Goal: Task Accomplishment & Management: Manage account settings

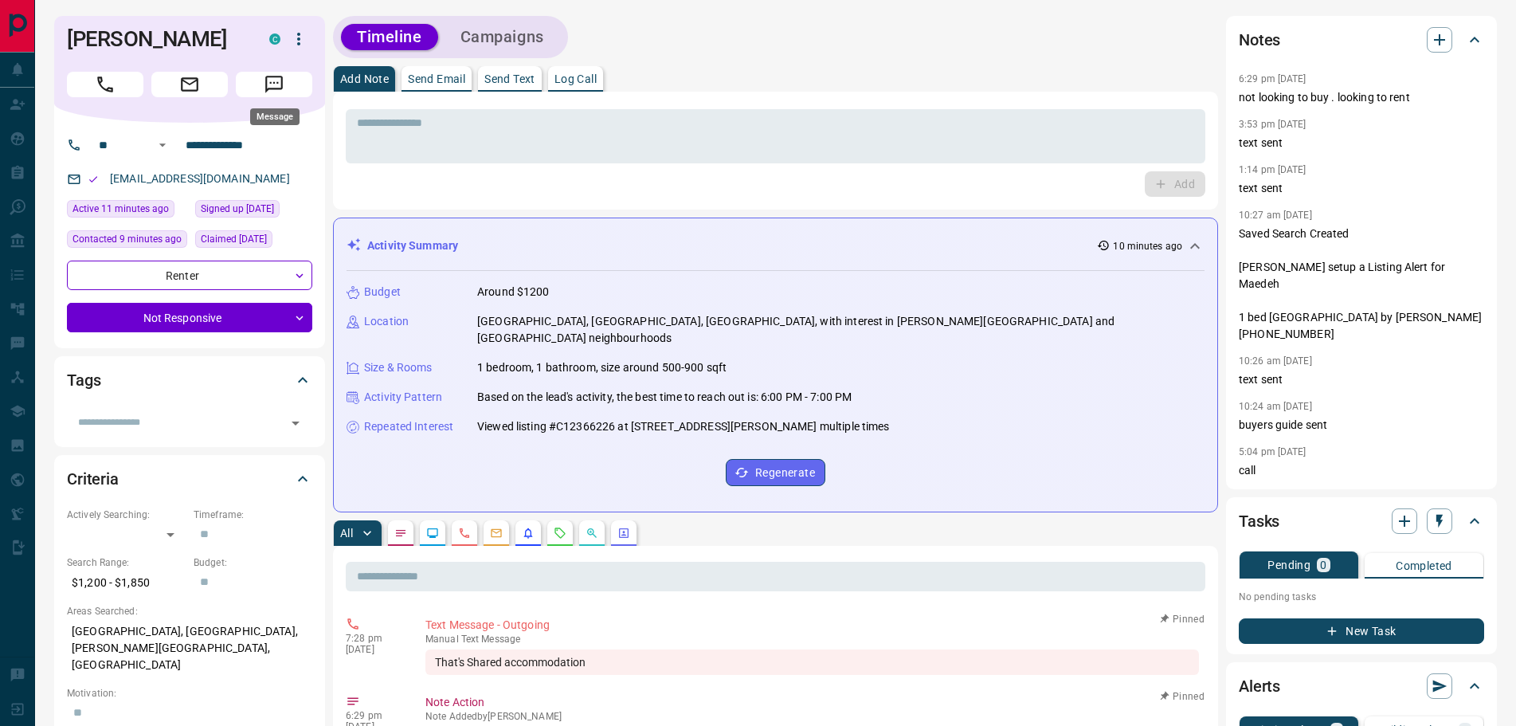
click at [281, 80] on icon "Message" at bounding box center [274, 85] width 18 height 18
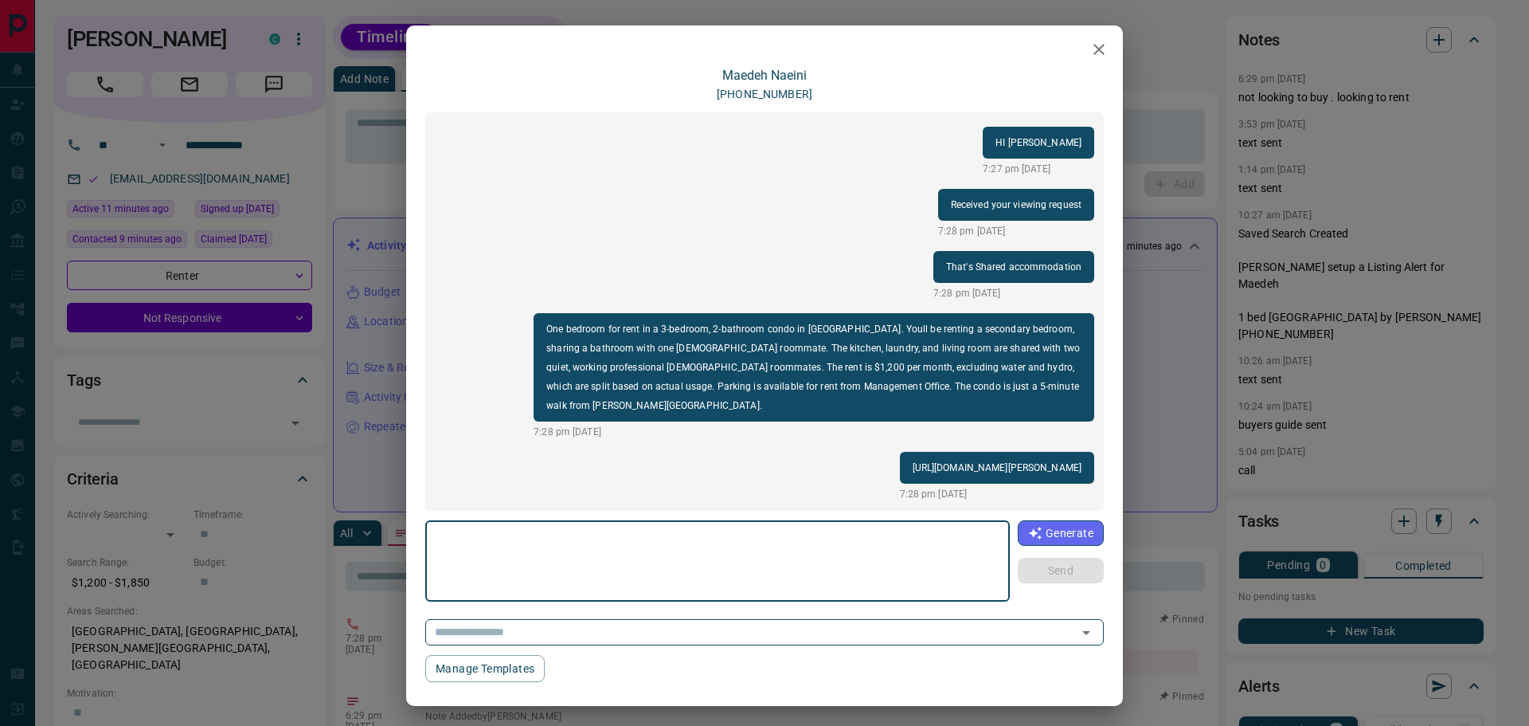
click at [1090, 57] on icon "button" at bounding box center [1099, 49] width 19 height 19
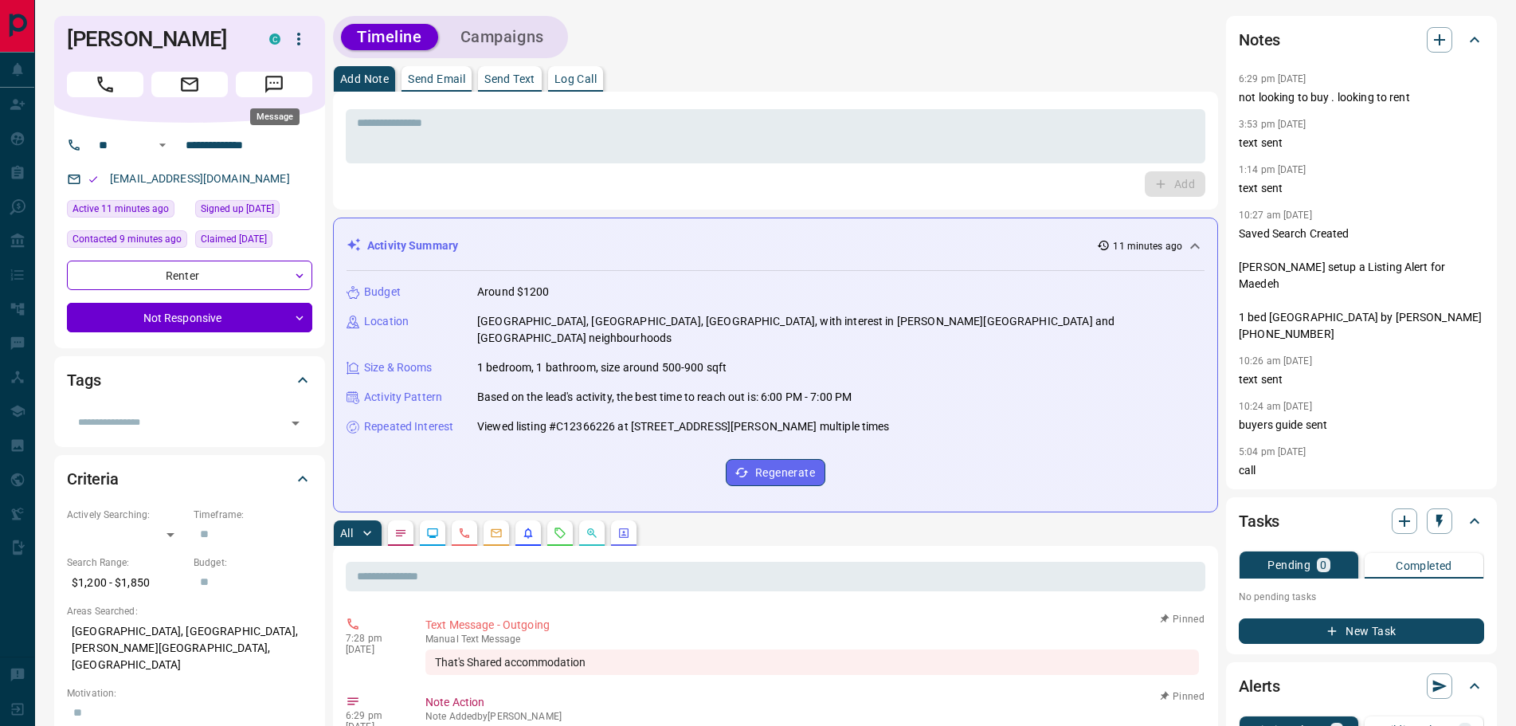
click at [276, 87] on icon "Message" at bounding box center [274, 84] width 21 height 21
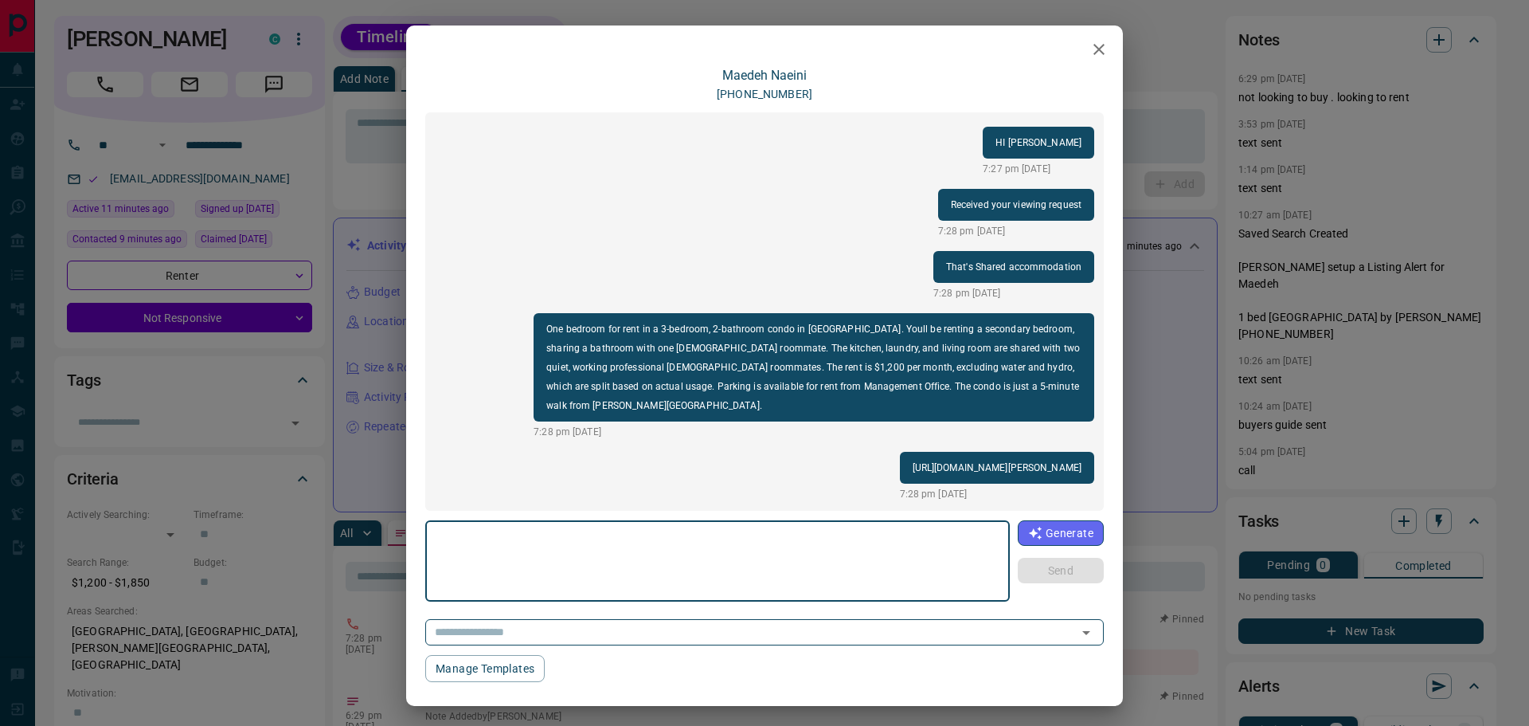
click at [1090, 49] on icon "button" at bounding box center [1099, 49] width 19 height 19
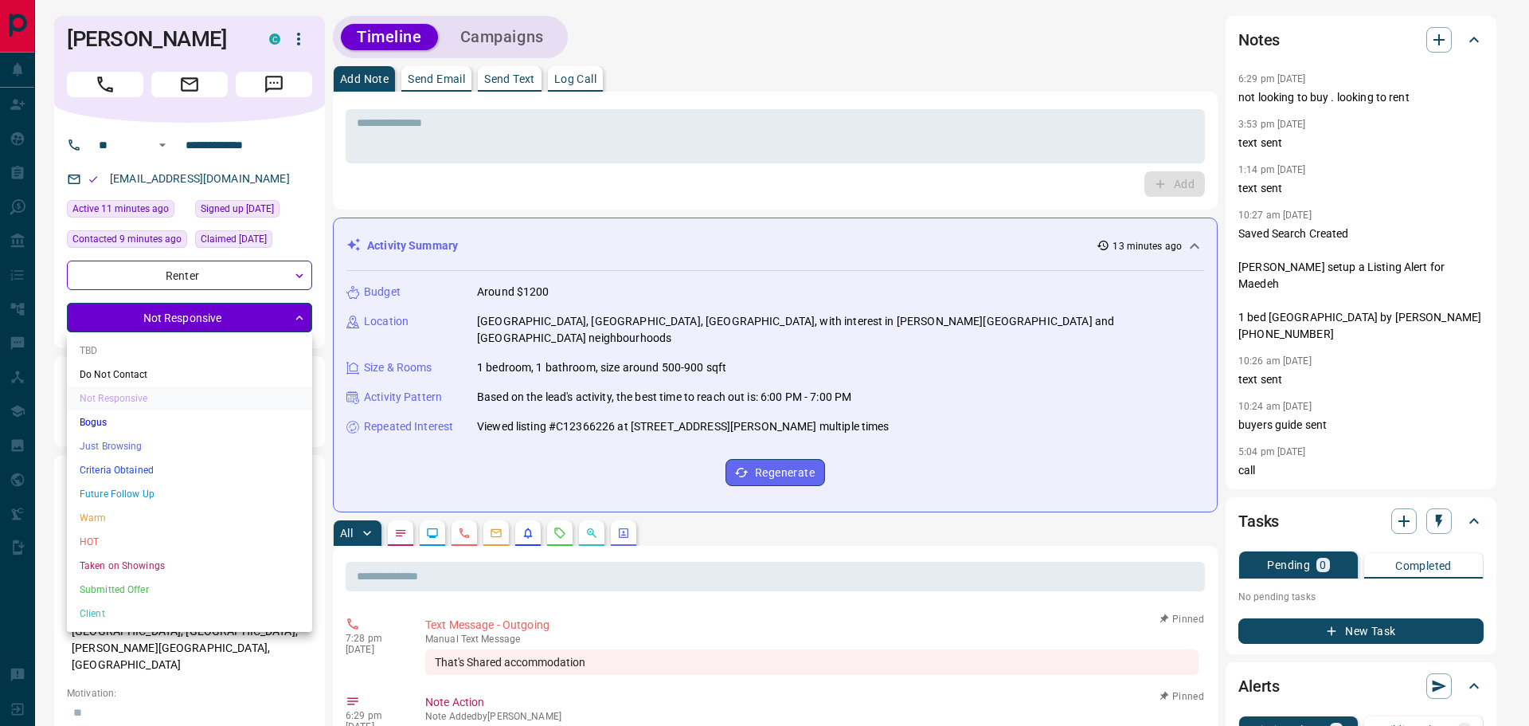
click at [127, 492] on li "Future Follow Up" at bounding box center [189, 494] width 245 height 24
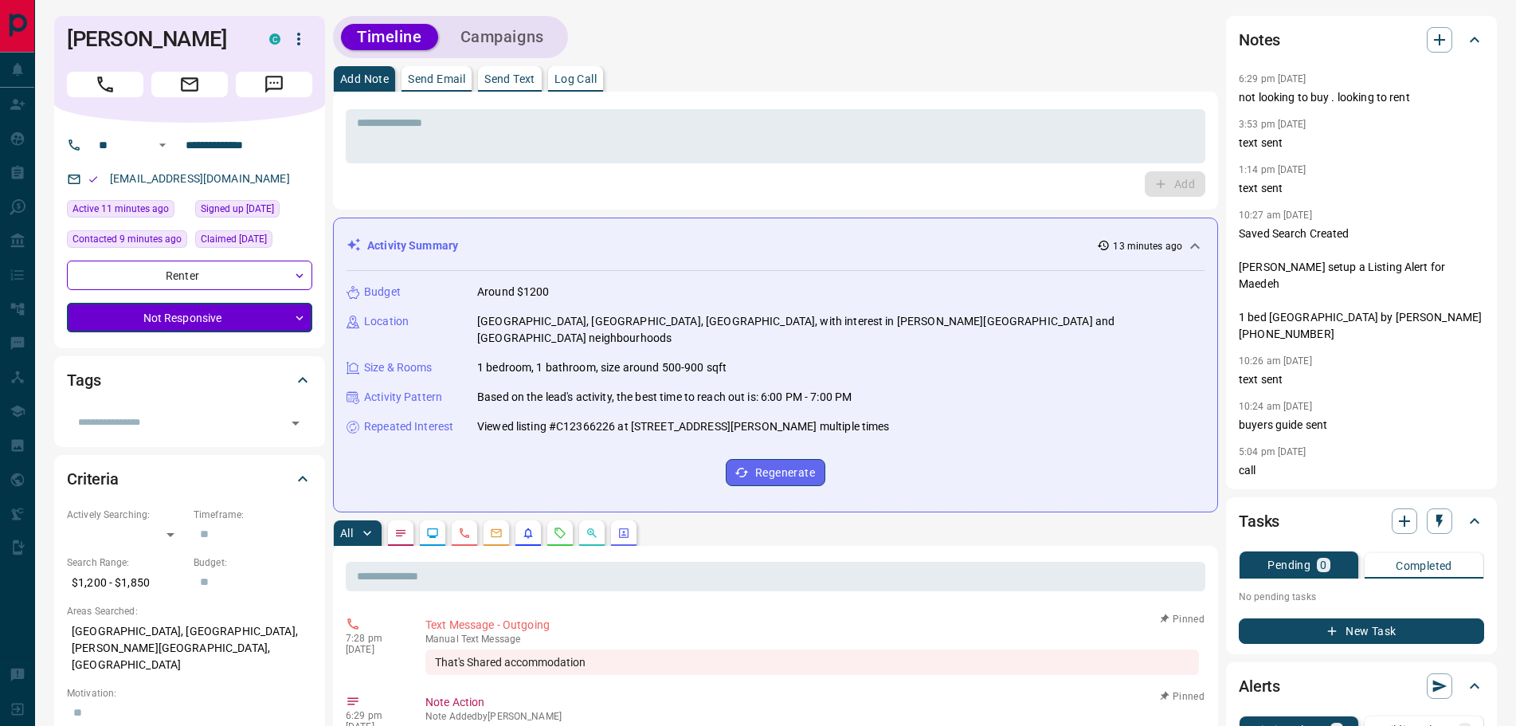
type input "*"
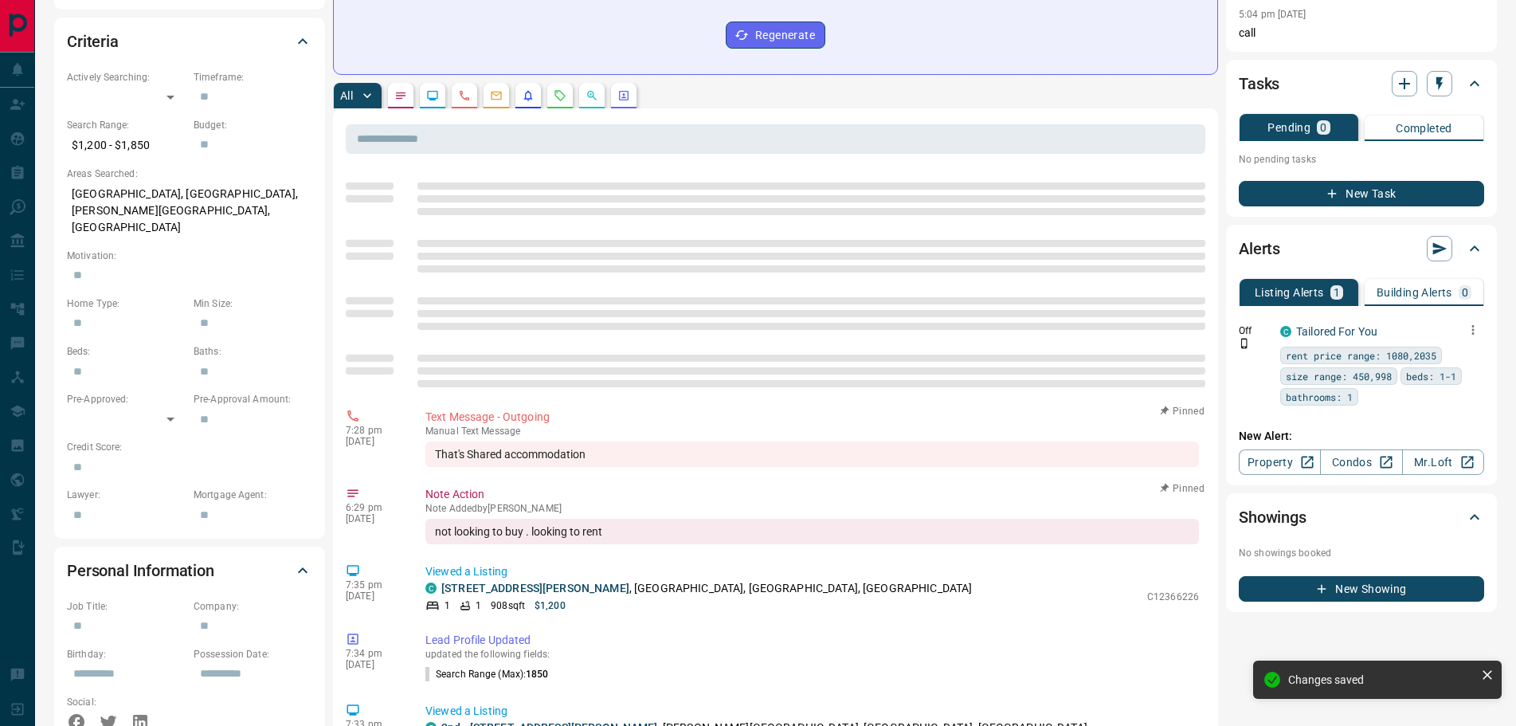
scroll to position [558, 0]
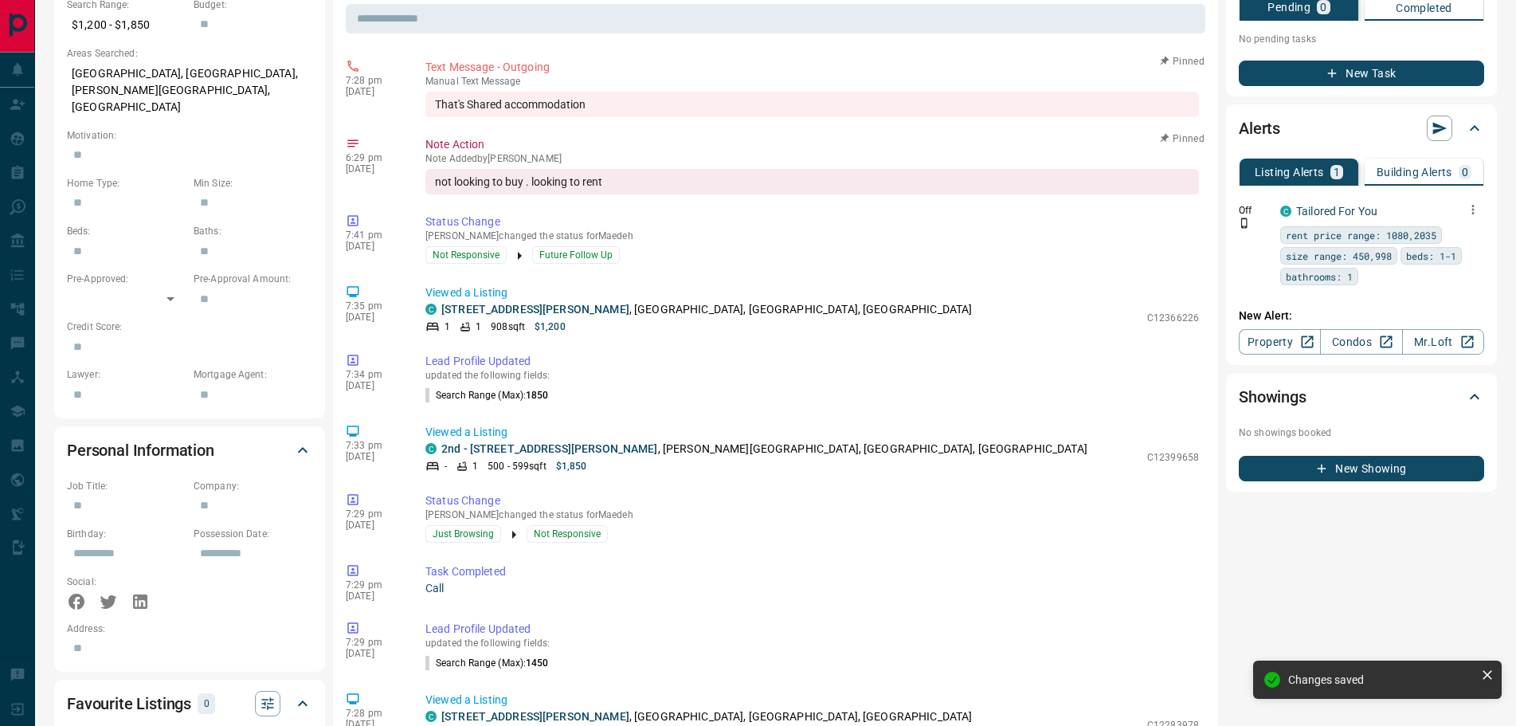
click at [1467, 198] on button "button" at bounding box center [1473, 209] width 22 height 22
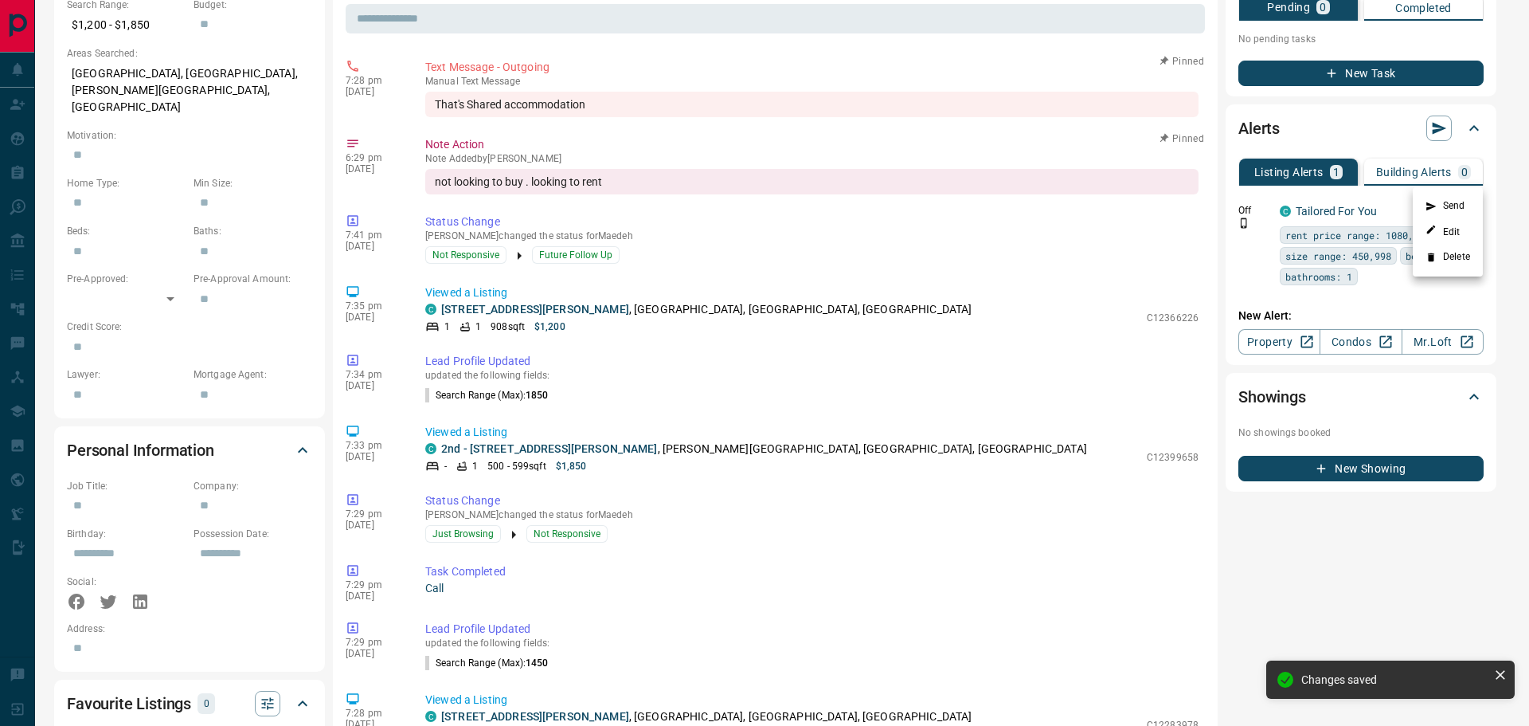
click at [1441, 264] on li "Delete" at bounding box center [1448, 257] width 70 height 25
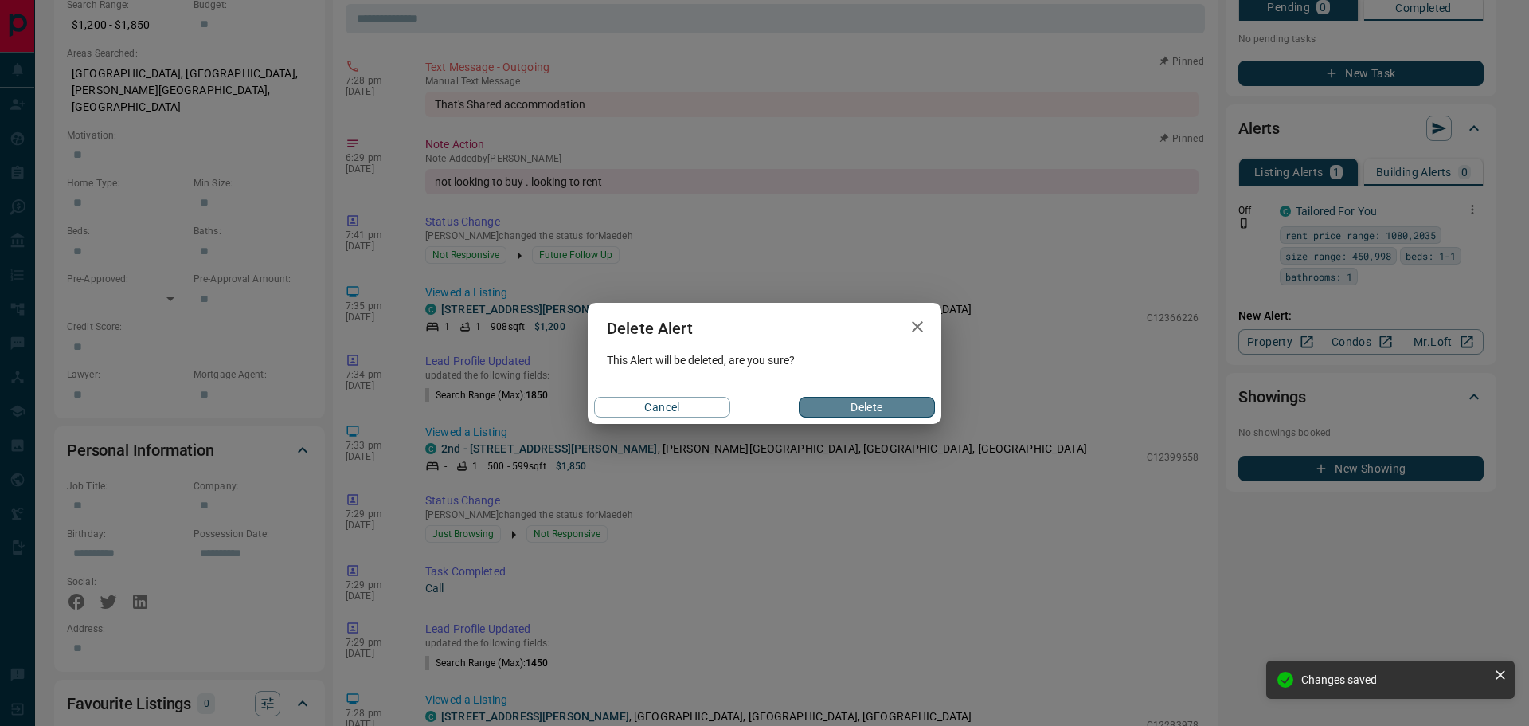
click at [874, 406] on button "Delete" at bounding box center [867, 407] width 136 height 21
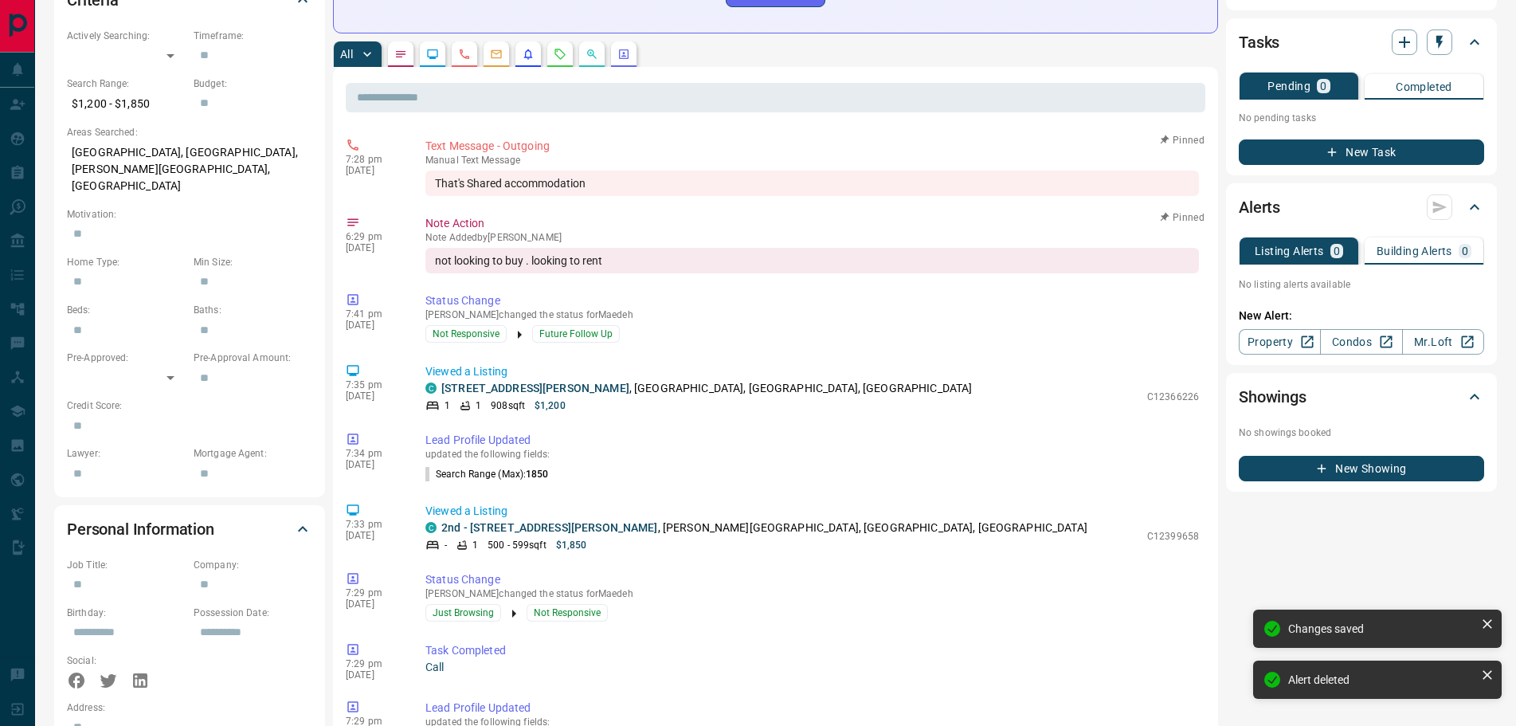
scroll to position [478, 0]
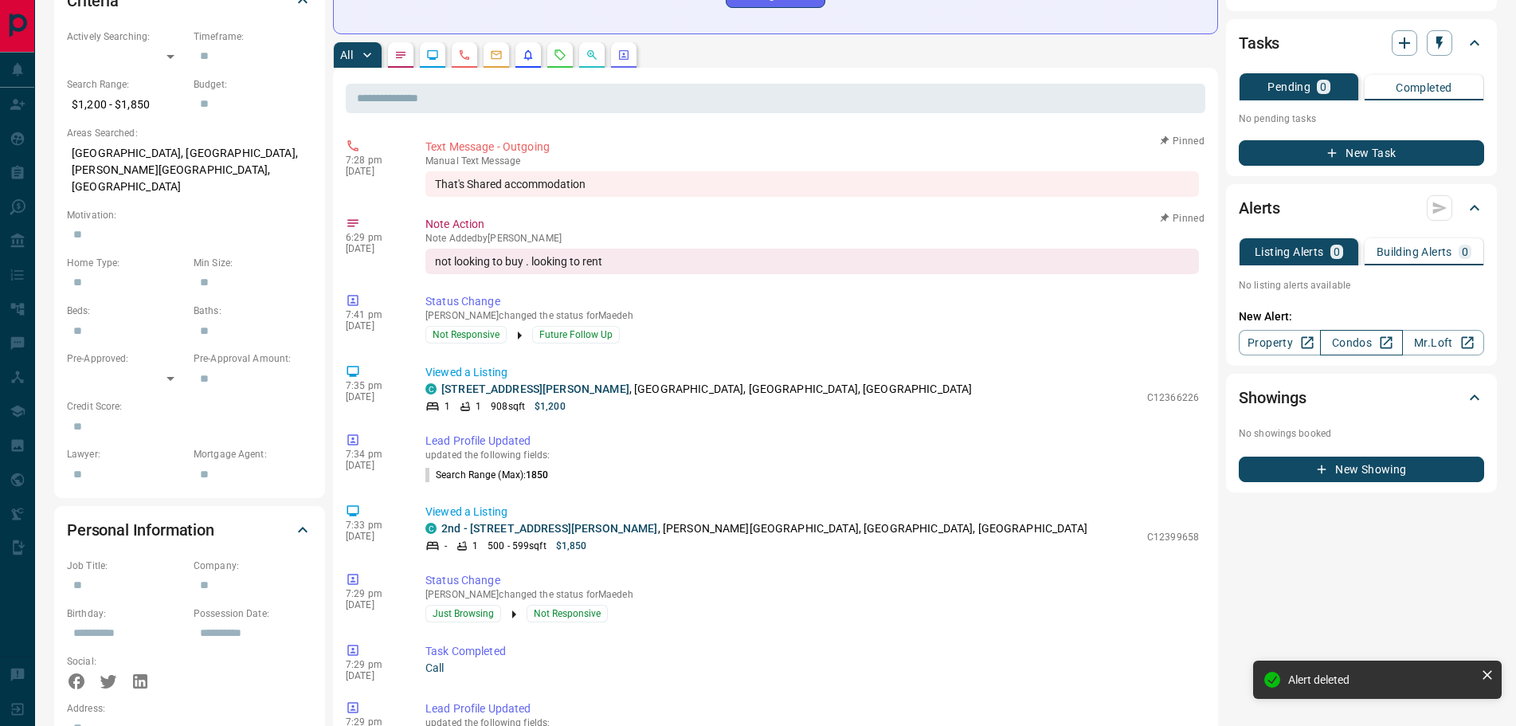
click at [1365, 330] on link "Condos" at bounding box center [1361, 342] width 82 height 25
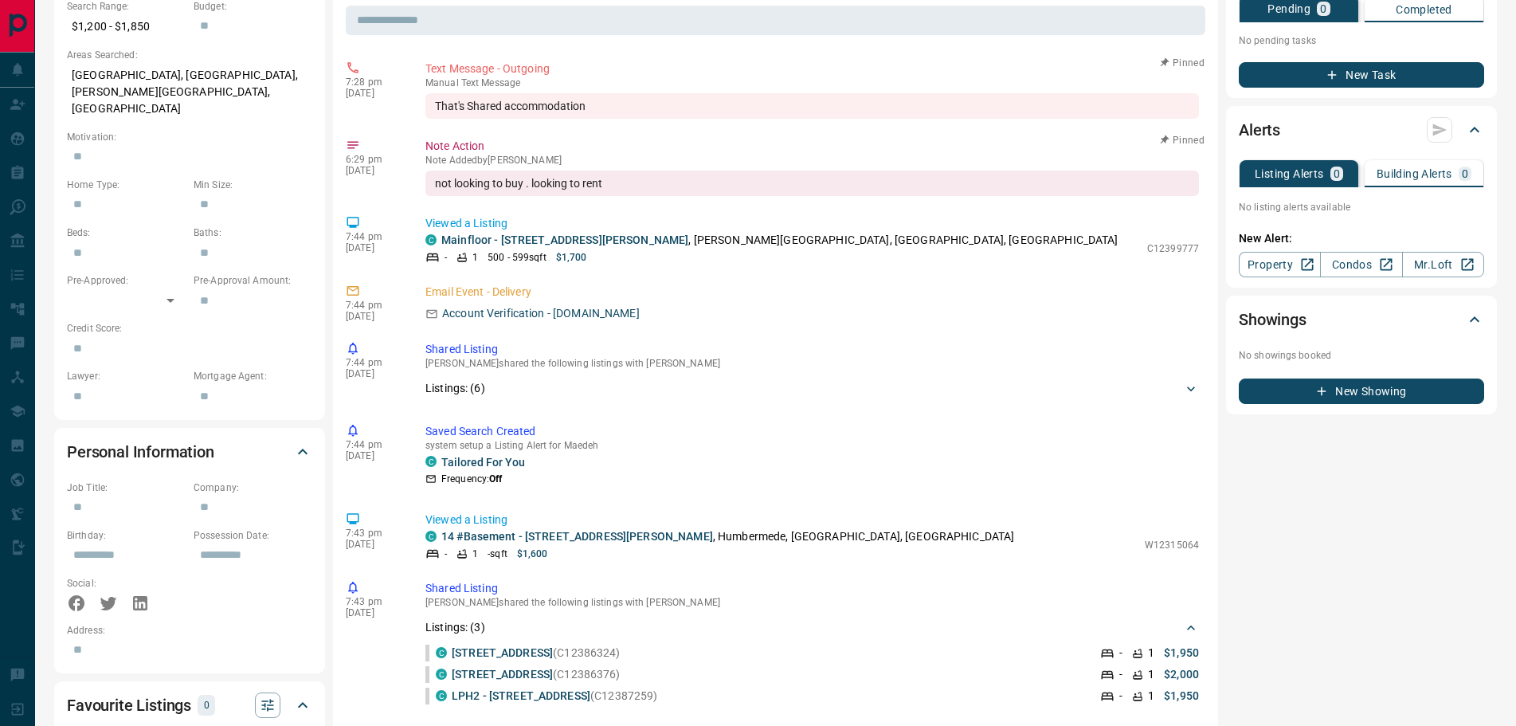
scroll to position [558, 0]
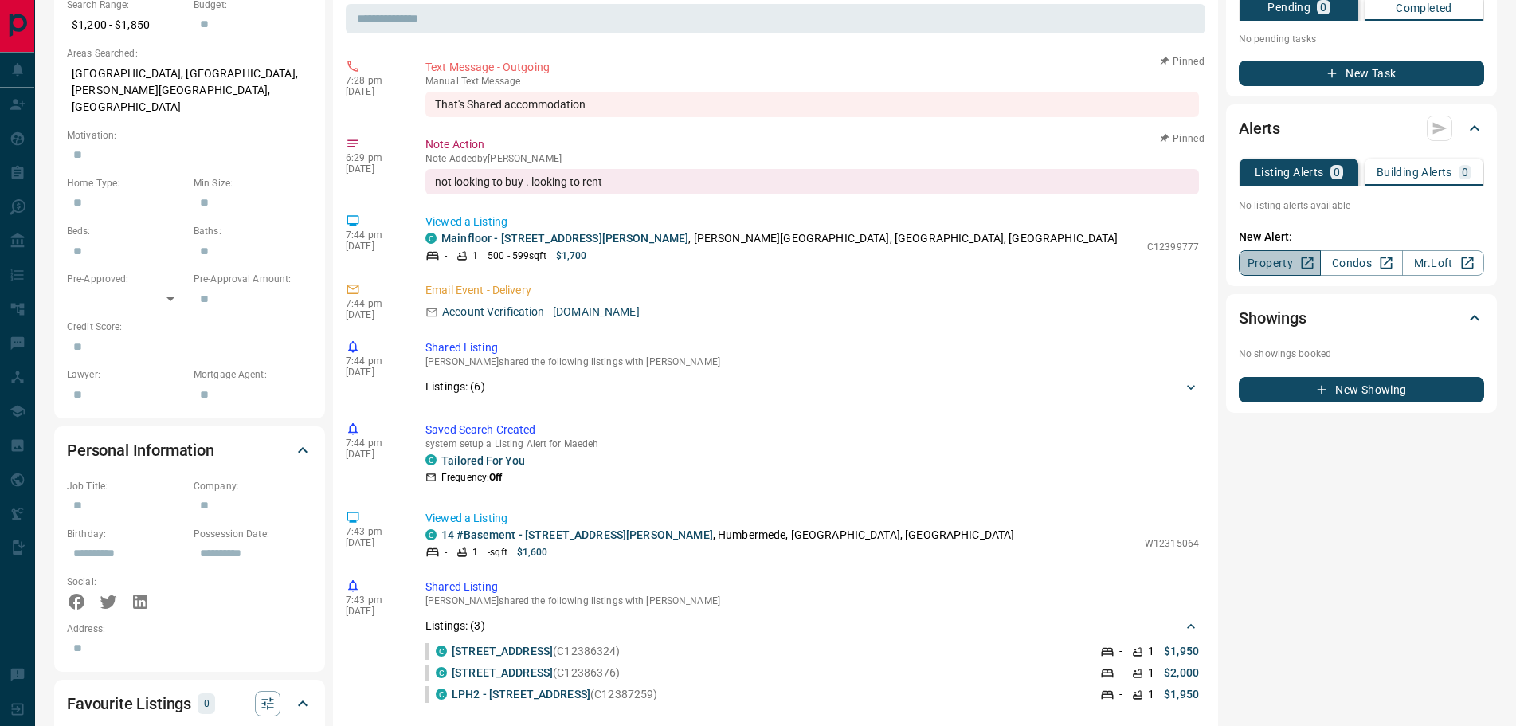
click at [1267, 250] on link "Property" at bounding box center [1280, 262] width 82 height 25
